Goal: Task Accomplishment & Management: Use online tool/utility

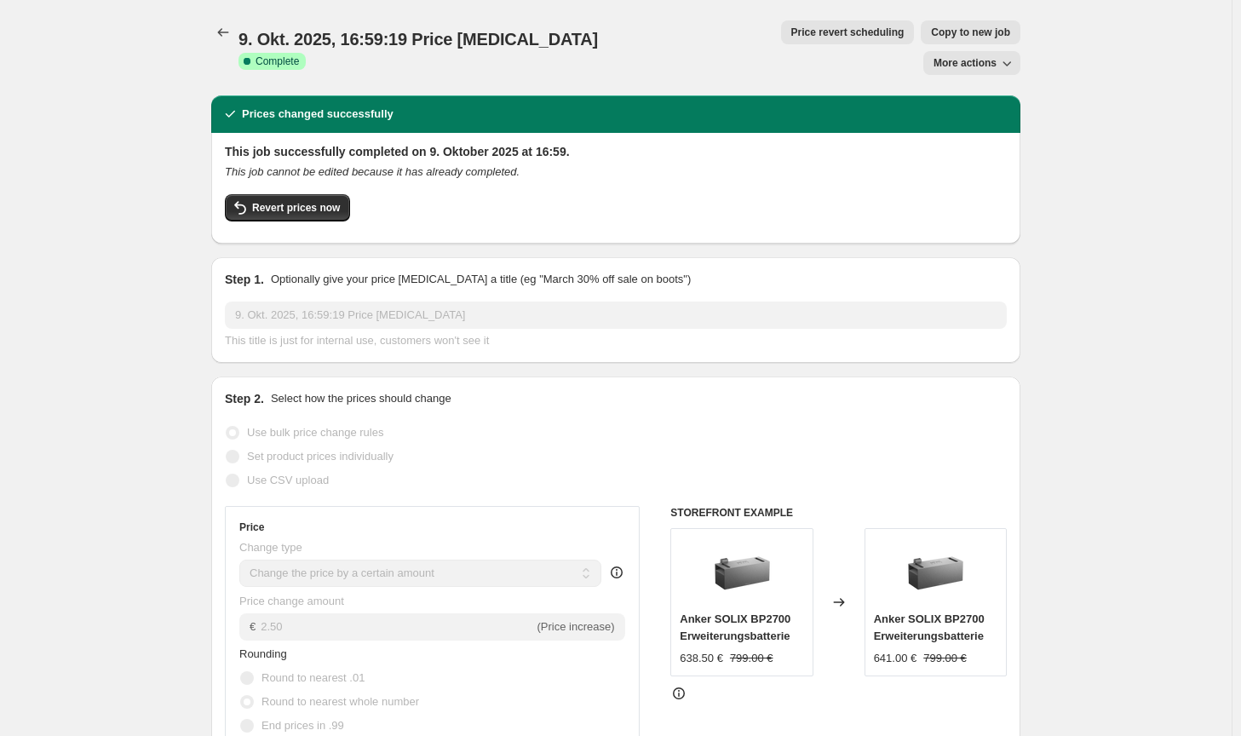
select select "by"
select select "no_change"
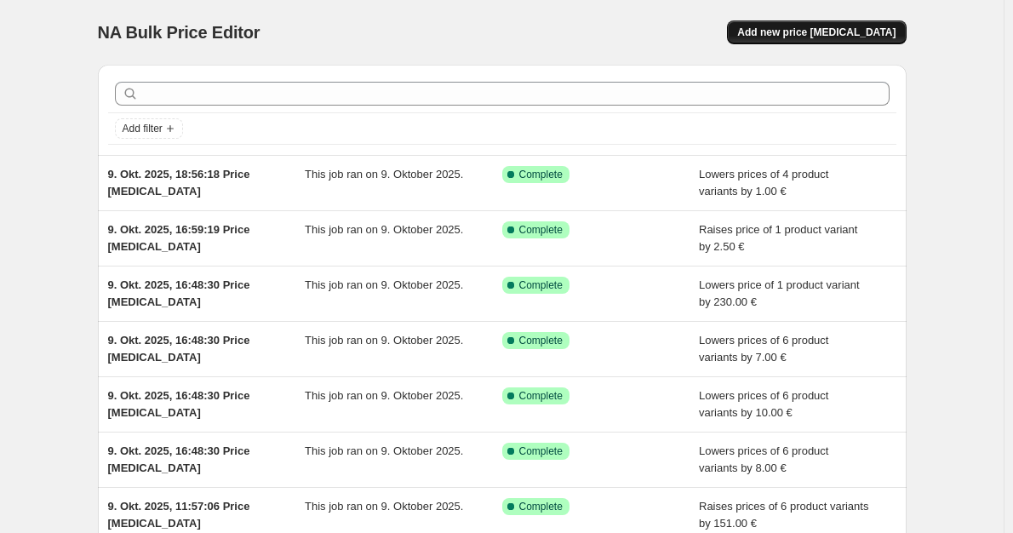
click at [819, 32] on span "Add new price [MEDICAL_DATA]" at bounding box center [816, 33] width 158 height 14
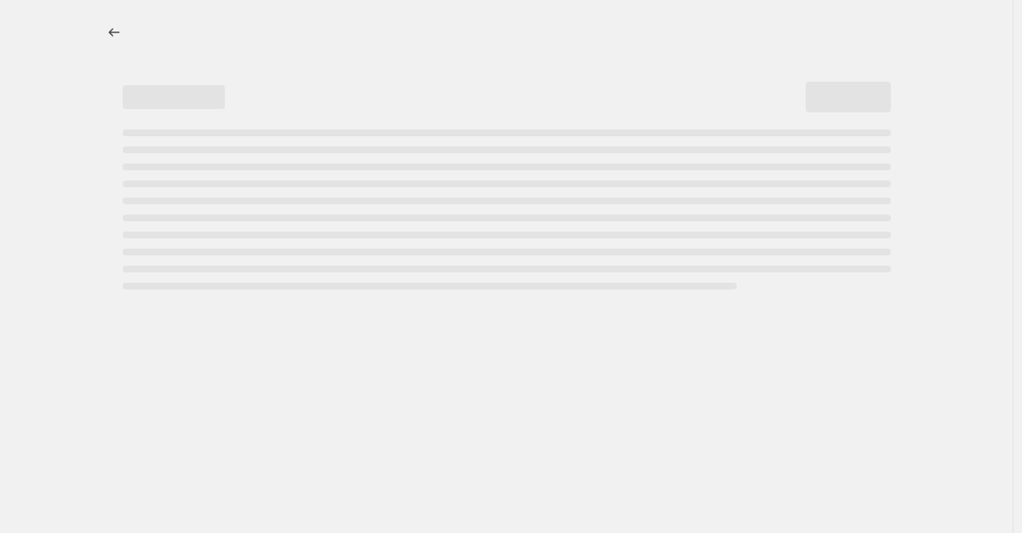
select select "percentage"
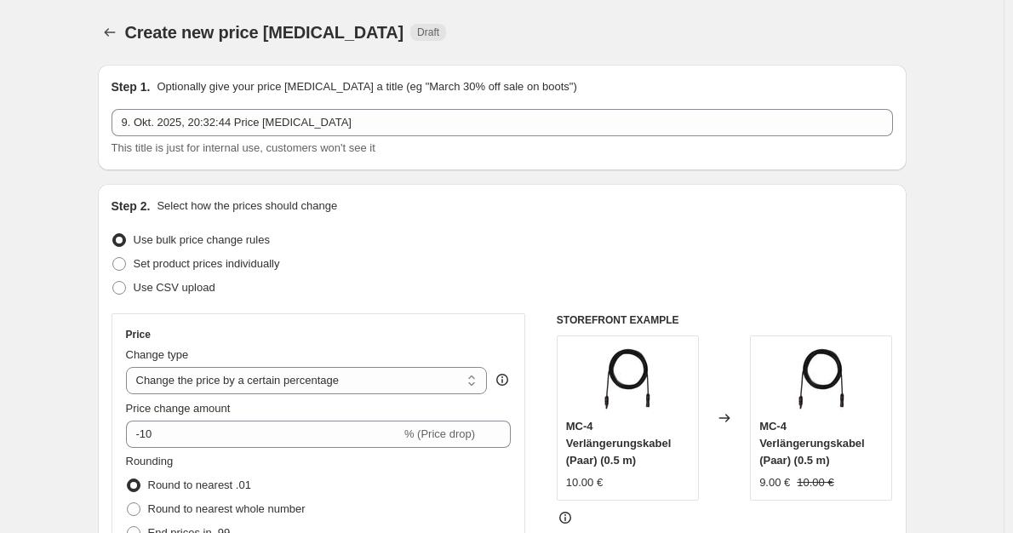
scroll to position [85, 0]
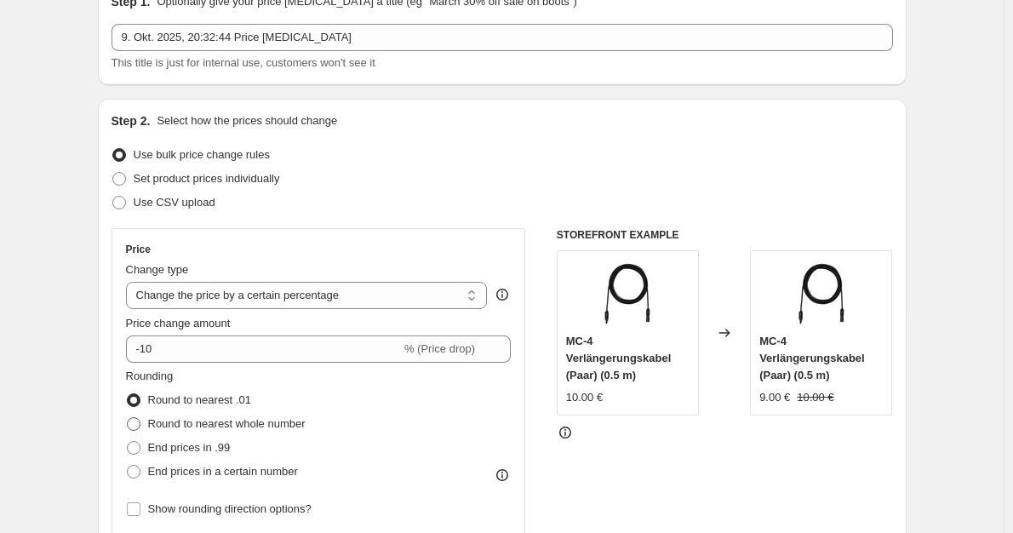
click at [199, 422] on span "Round to nearest whole number" at bounding box center [227, 423] width 158 height 13
click at [128, 418] on input "Round to nearest whole number" at bounding box center [127, 417] width 1 height 1
radio input "true"
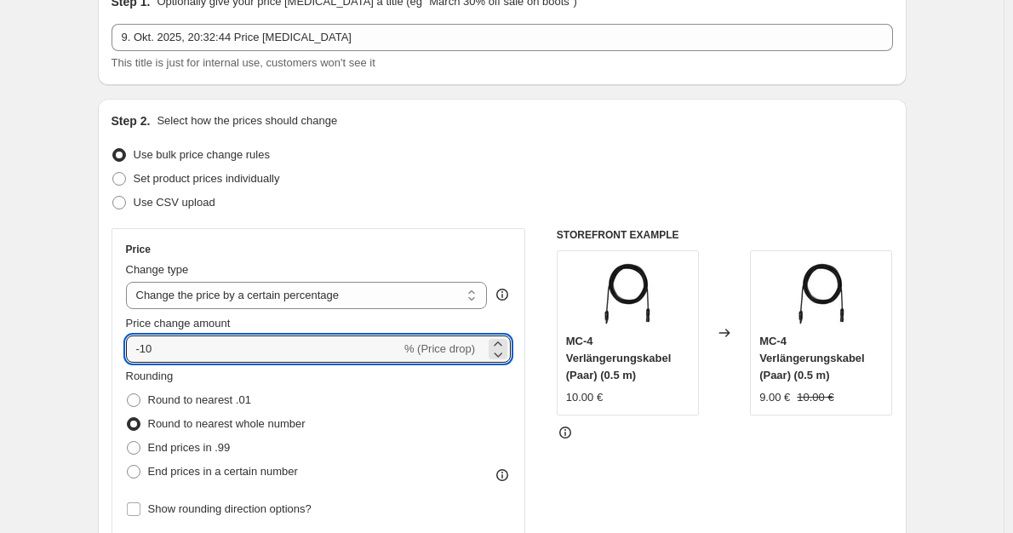
drag, startPoint x: 186, startPoint y: 347, endPoint x: 103, endPoint y: 350, distance: 83.5
click at [103, 350] on div "Step 2. Select how the prices should change Use bulk price change rules Set pro…" at bounding box center [502, 398] width 809 height 598
type input "4"
click at [267, 296] on select "Change the price to a certain amount Change the price by a certain amount Chang…" at bounding box center [307, 295] width 362 height 27
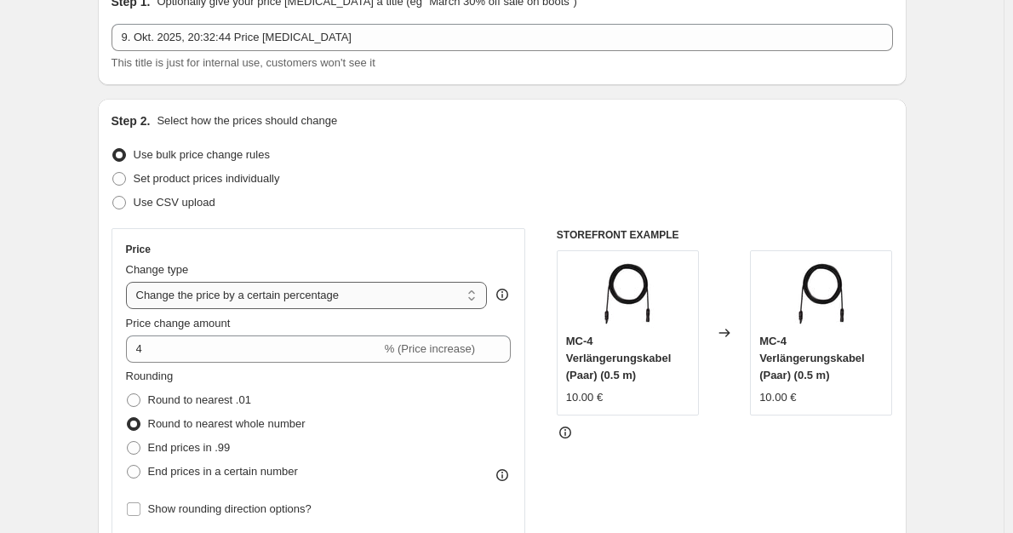
select select "to"
click at [129, 282] on select "Change the price to a certain amount Change the price by a certain amount Chang…" at bounding box center [307, 295] width 362 height 27
type input "80.00"
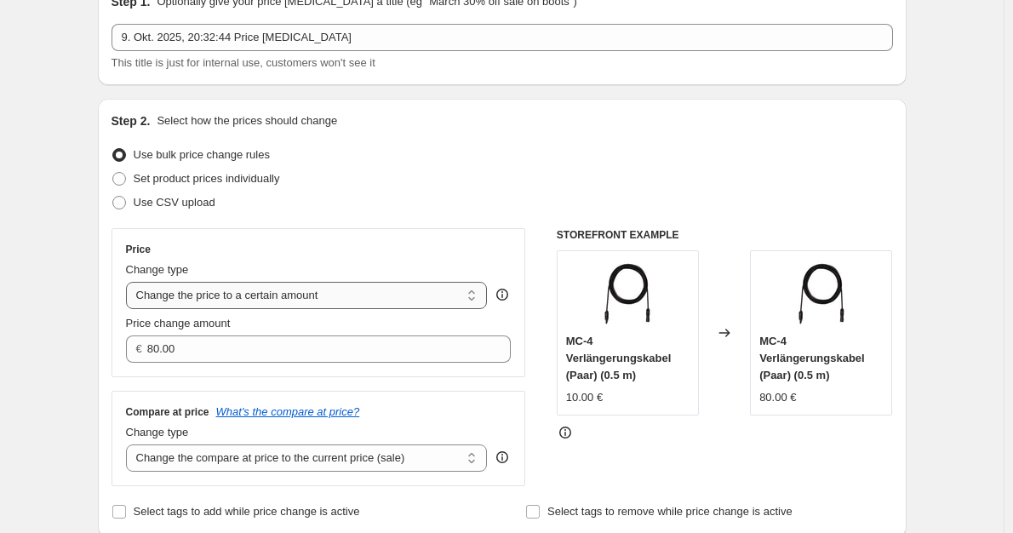
click at [268, 303] on select "Change the price to a certain amount Change the price by a certain amount Chang…" at bounding box center [307, 295] width 362 height 27
select select "by"
click at [129, 282] on select "Change the price to a certain amount Change the price by a certain amount Chang…" at bounding box center [307, 295] width 362 height 27
type input "-10.00"
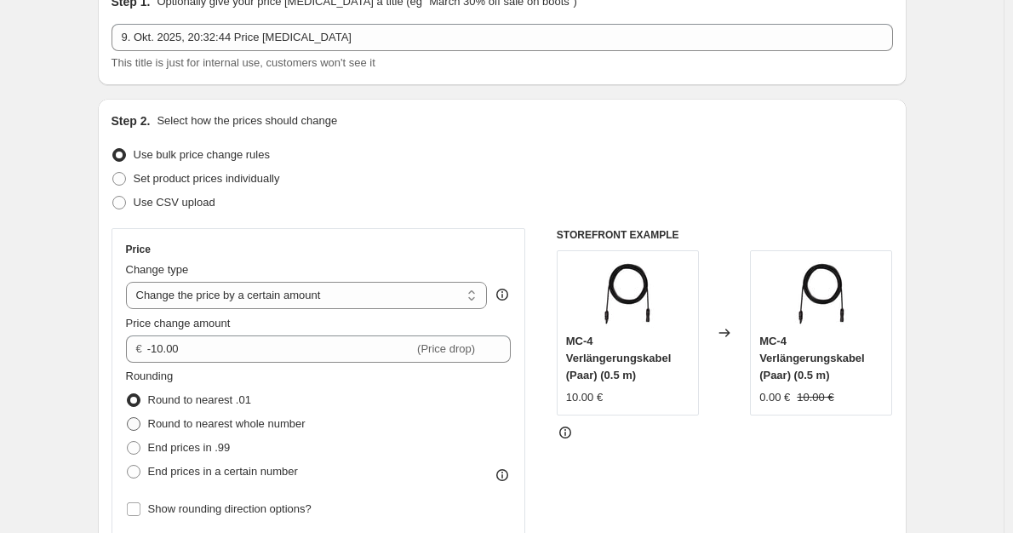
click at [226, 426] on span "Round to nearest whole number" at bounding box center [227, 423] width 158 height 13
click at [128, 418] on input "Round to nearest whole number" at bounding box center [127, 417] width 1 height 1
radio input "true"
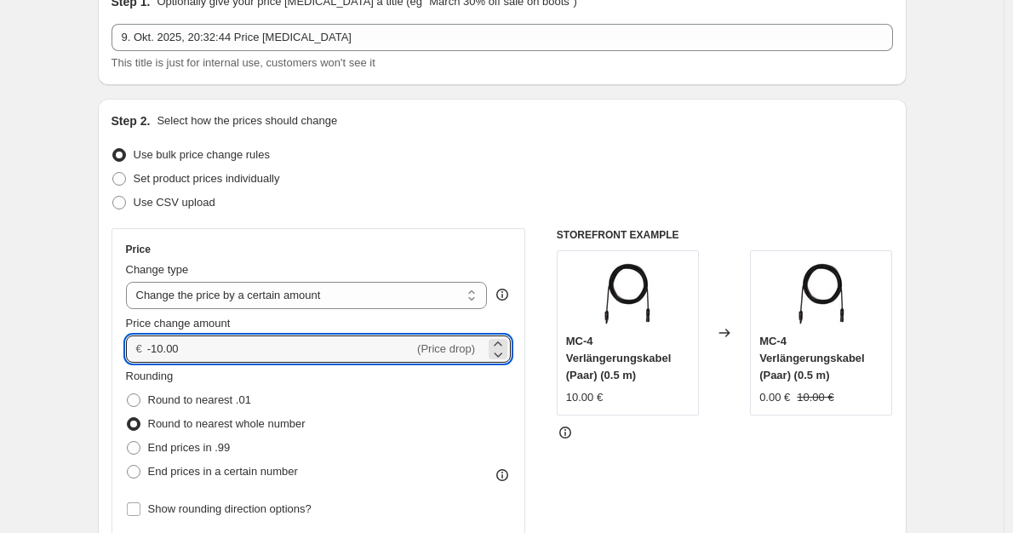
drag, startPoint x: 244, startPoint y: 339, endPoint x: 109, endPoint y: 342, distance: 134.6
click at [109, 342] on div "Step 2. Select how the prices should change Use bulk price change rules Set pro…" at bounding box center [502, 398] width 809 height 598
type input "4.00"
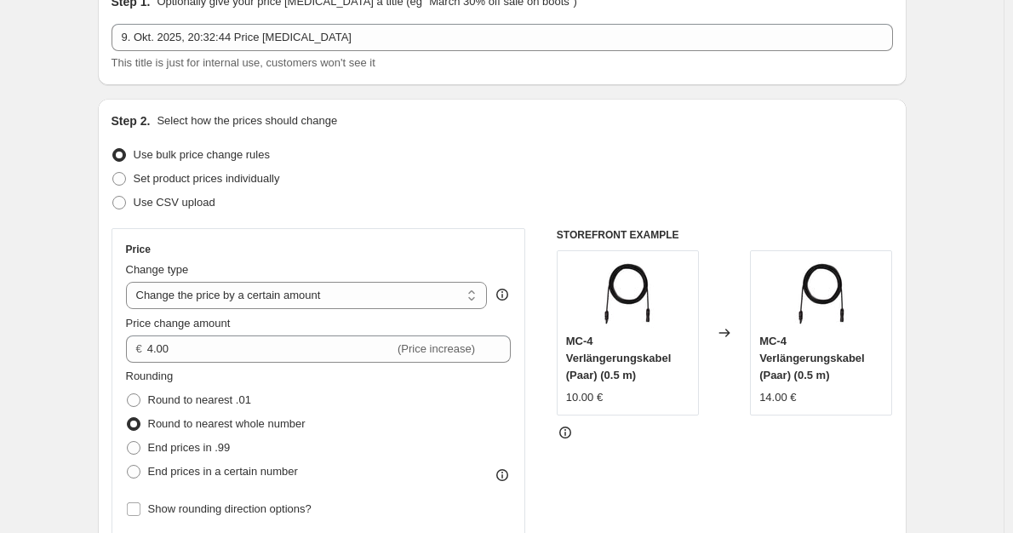
click at [643, 456] on div "STOREFRONT EXAMPLE MC-4 Verlängerungskabel (Paar) (0.5 m) 10.00 € Changed to MC…" at bounding box center [725, 436] width 336 height 417
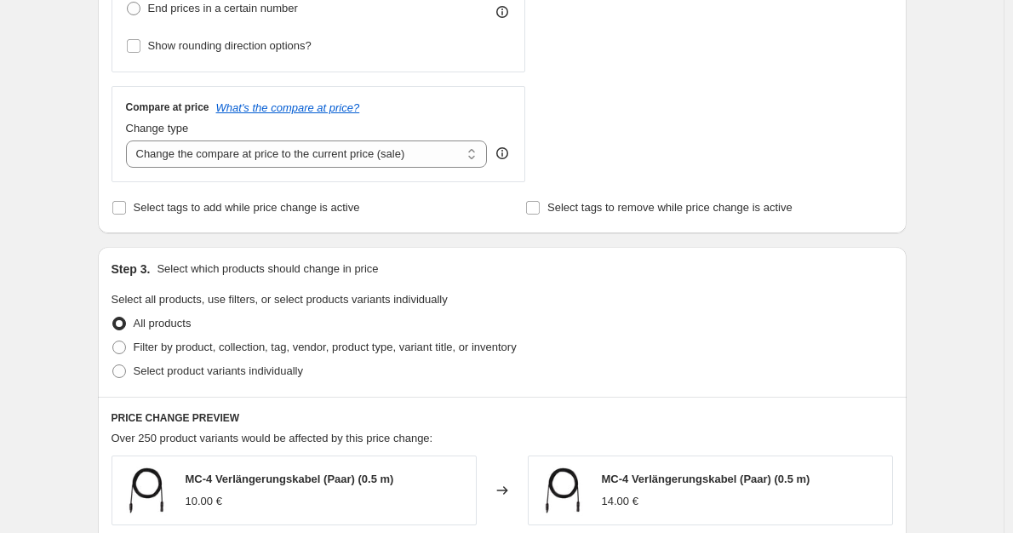
scroll to position [596, 0]
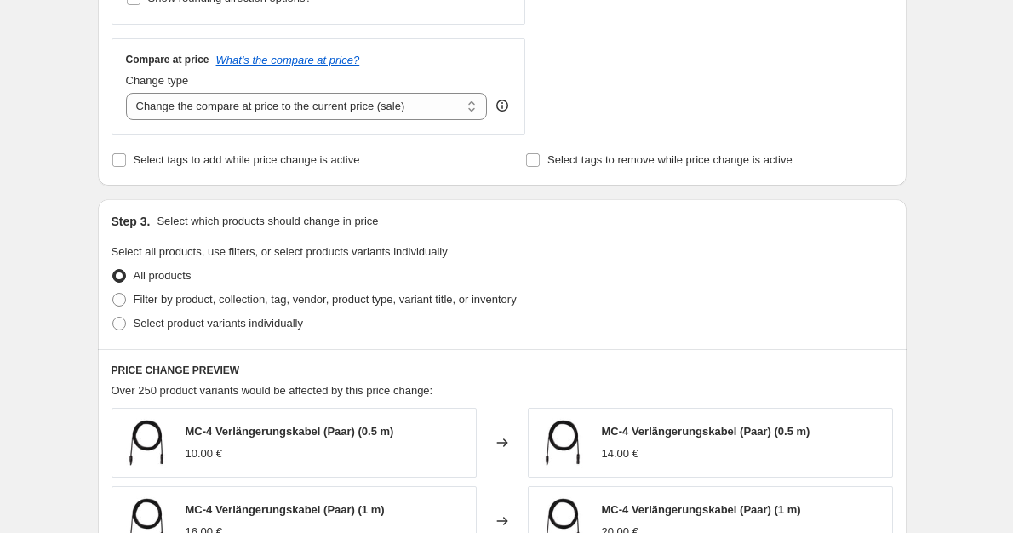
click at [337, 92] on div "Change type Change the compare at price to the current price (sale) Change the …" at bounding box center [307, 96] width 362 height 48
drag, startPoint x: 335, startPoint y: 106, endPoint x: 332, endPoint y: 119, distance: 13.9
click at [335, 106] on select "Change the compare at price to the current price (sale) Change the compare at p…" at bounding box center [307, 106] width 362 height 27
select select "no_change"
click at [129, 94] on select "Change the compare at price to the current price (sale) Change the compare at p…" at bounding box center [307, 106] width 362 height 27
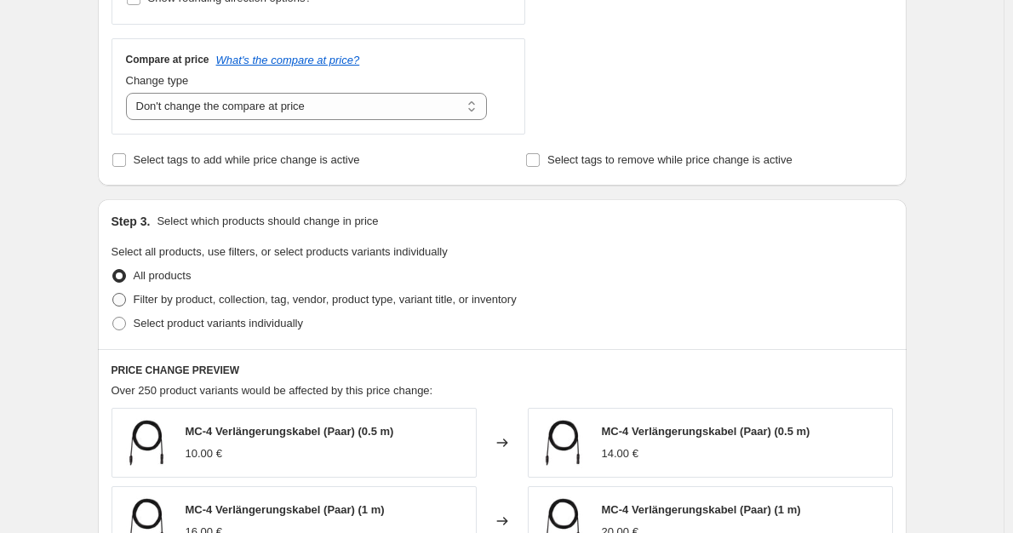
click at [301, 300] on span "Filter by product, collection, tag, vendor, product type, variant title, or inv…" at bounding box center [325, 299] width 383 height 13
click at [113, 294] on input "Filter by product, collection, tag, vendor, product type, variant title, or inv…" at bounding box center [112, 293] width 1 height 1
radio input "true"
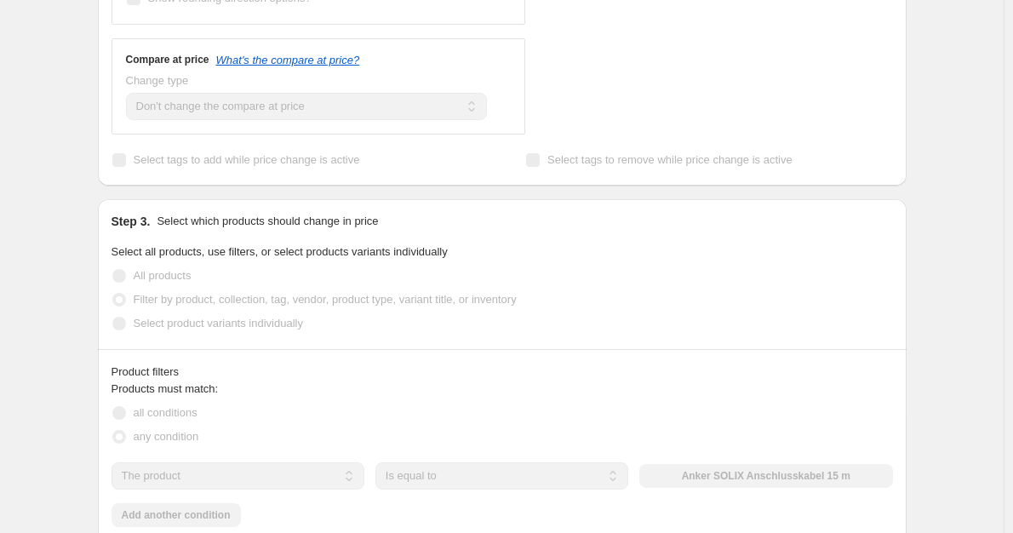
click at [691, 465] on div "The product The product's collection The product's tag The product's vendor The…" at bounding box center [503, 475] width 782 height 27
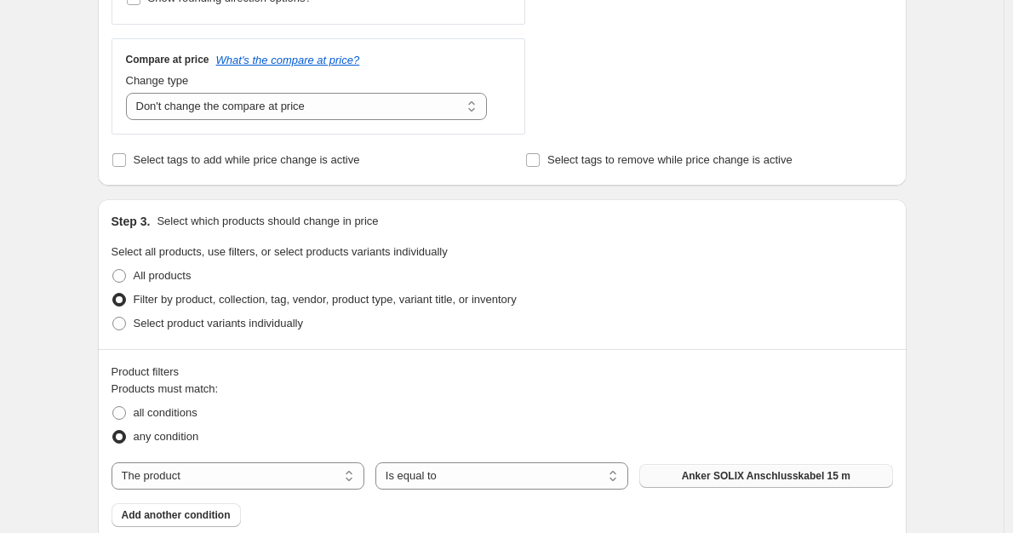
click at [687, 473] on button "Anker SOLIX Anschlusskabel 15 m" at bounding box center [766, 476] width 253 height 24
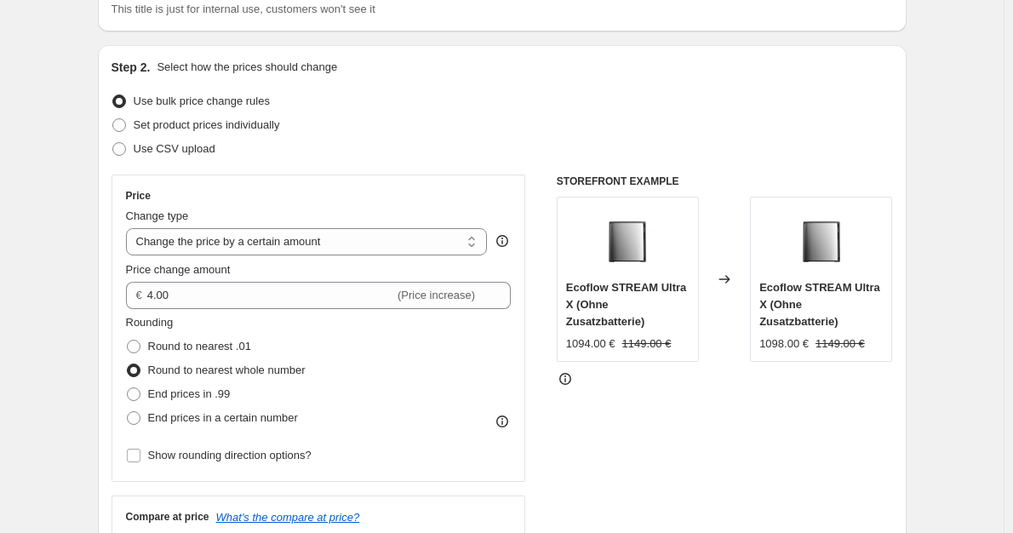
scroll to position [85, 0]
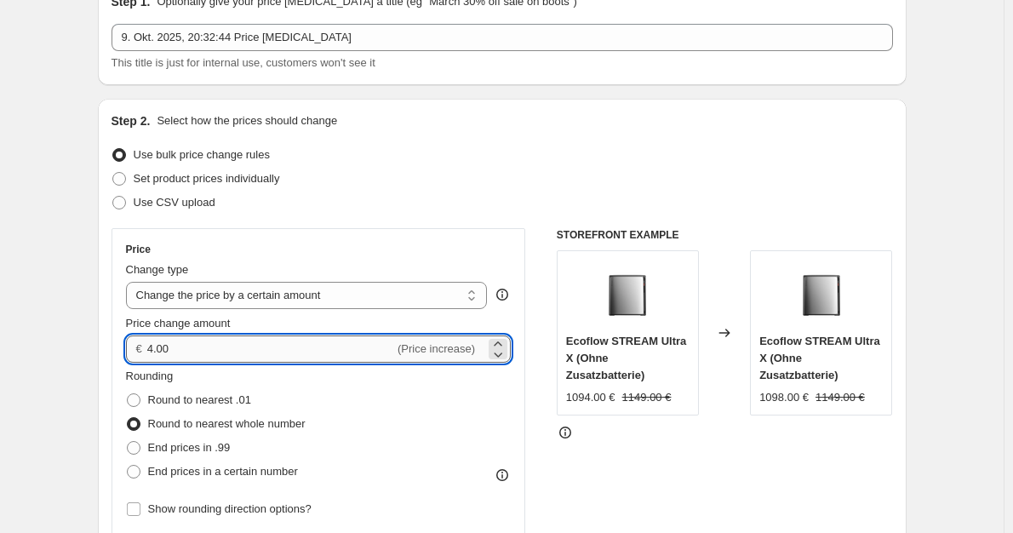
click at [152, 349] on input "4.00" at bounding box center [270, 349] width 247 height 27
type input "5.00"
click at [708, 483] on div "STOREFRONT EXAMPLE Ecoflow STREAM Ultra X (Ohne Zusatzbatterie) 1094.00 € 1149.…" at bounding box center [725, 436] width 336 height 417
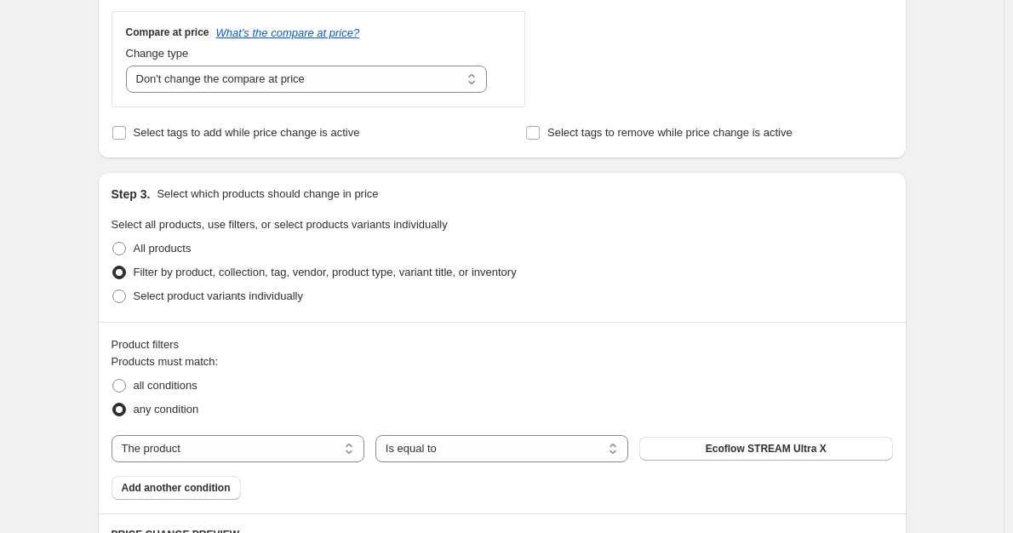
scroll to position [618, 0]
